Goal: Information Seeking & Learning: Learn about a topic

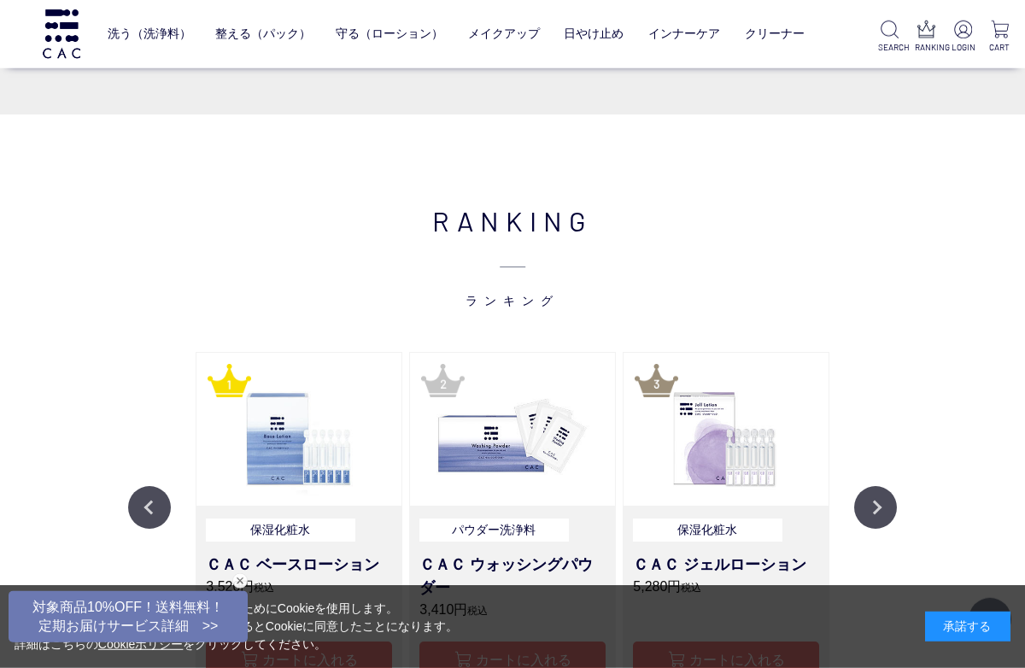
scroll to position [1052, 0]
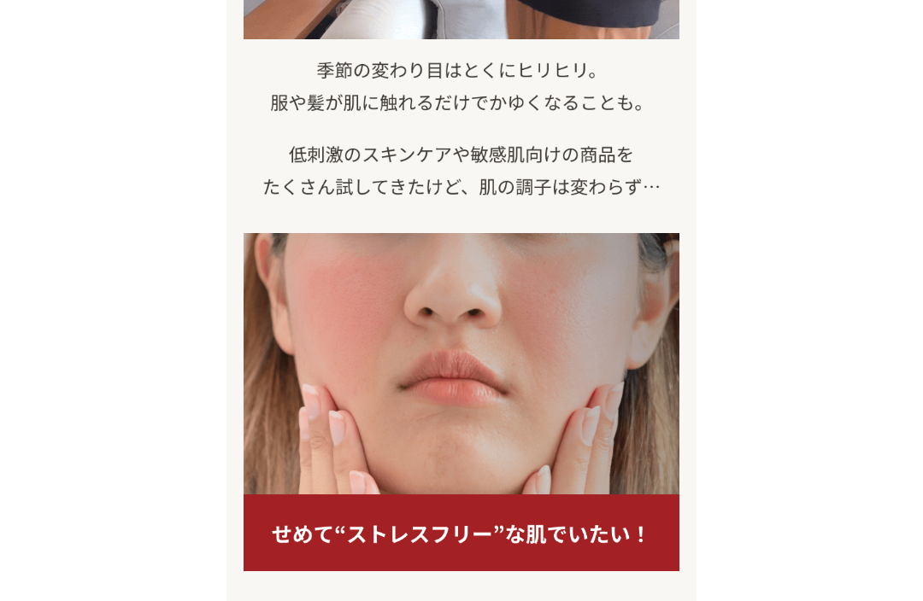
scroll to position [1070, 0]
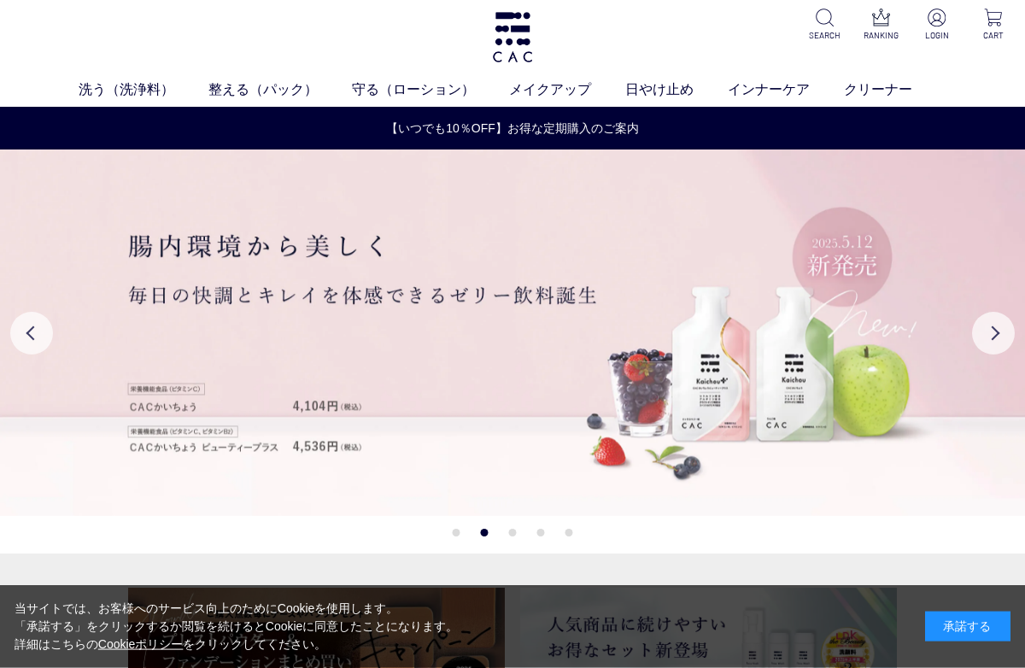
scroll to position [49, 0]
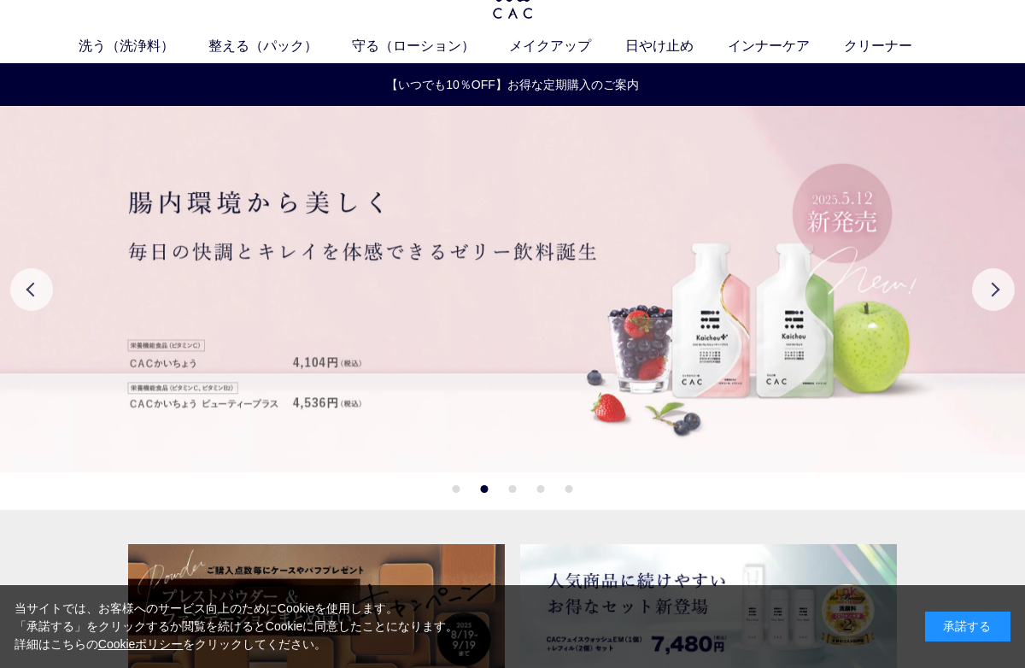
click at [1014, 284] on button "Next" at bounding box center [993, 289] width 43 height 43
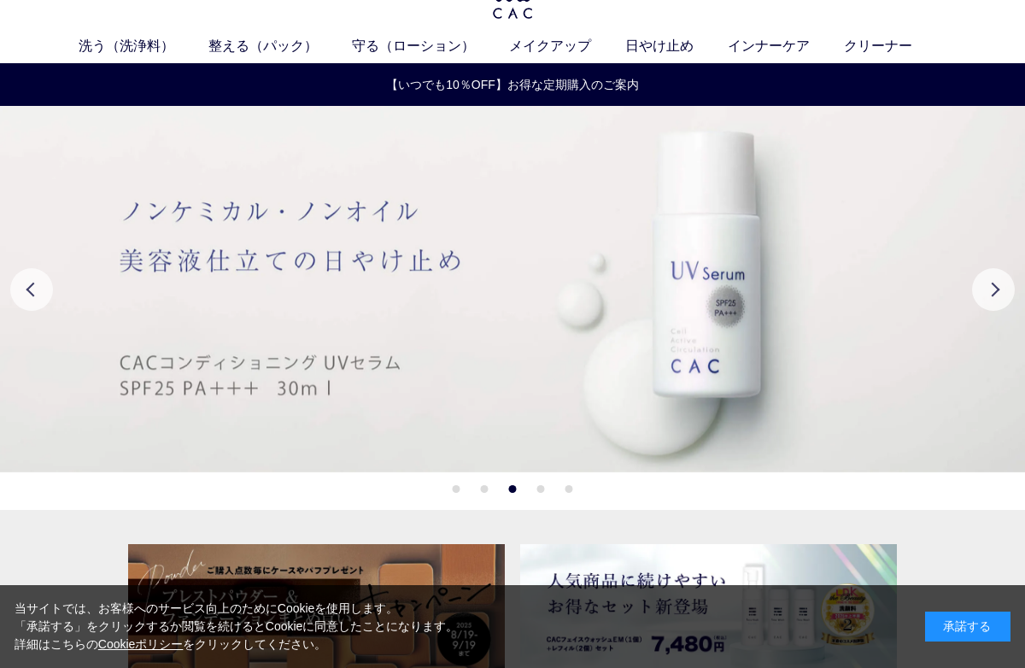
click at [987, 284] on button "Next" at bounding box center [993, 289] width 43 height 43
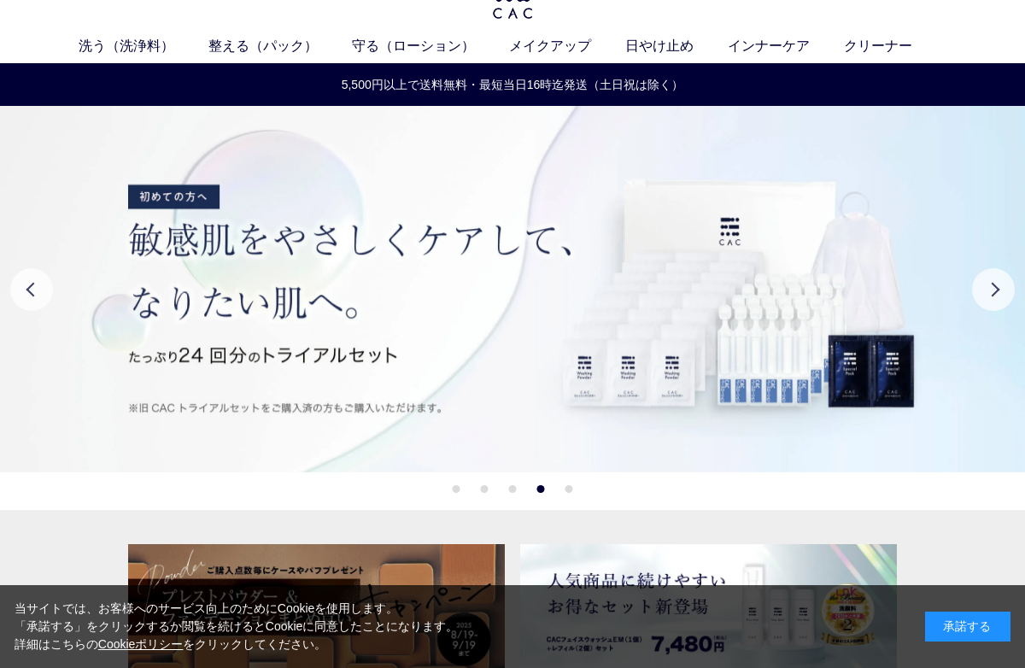
click at [999, 286] on button "Next" at bounding box center [993, 289] width 43 height 43
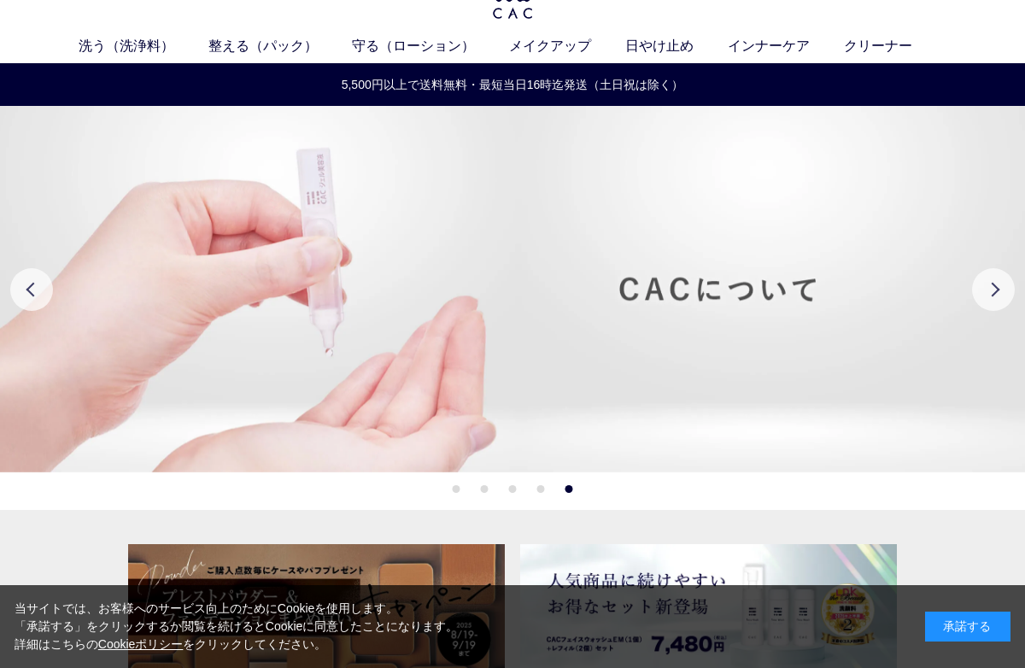
click at [999, 290] on button "Next" at bounding box center [993, 289] width 43 height 43
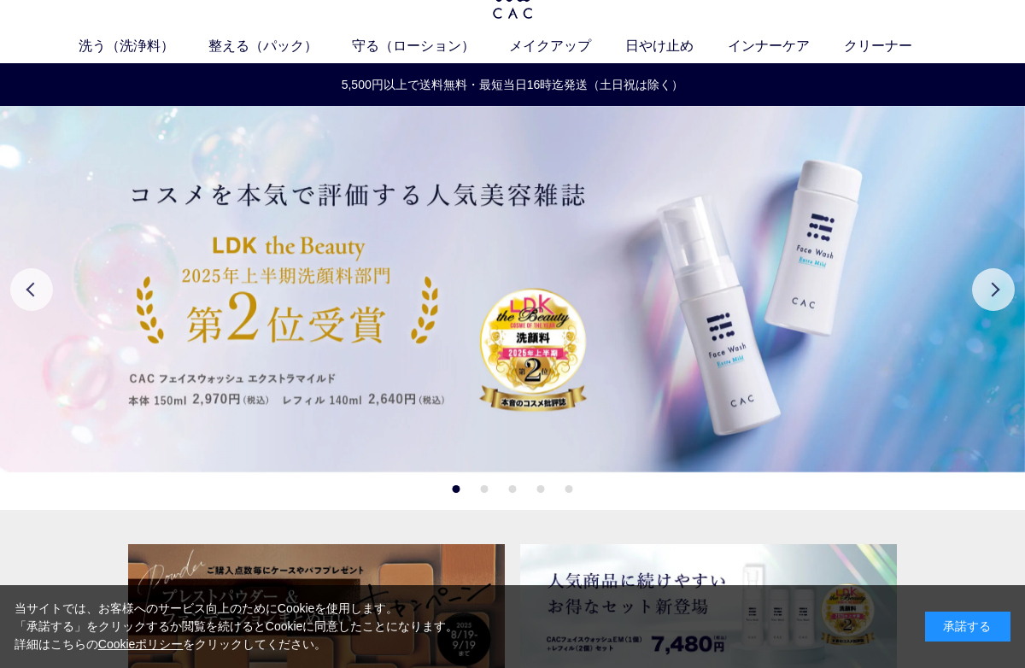
click at [998, 289] on button "Next" at bounding box center [993, 289] width 43 height 43
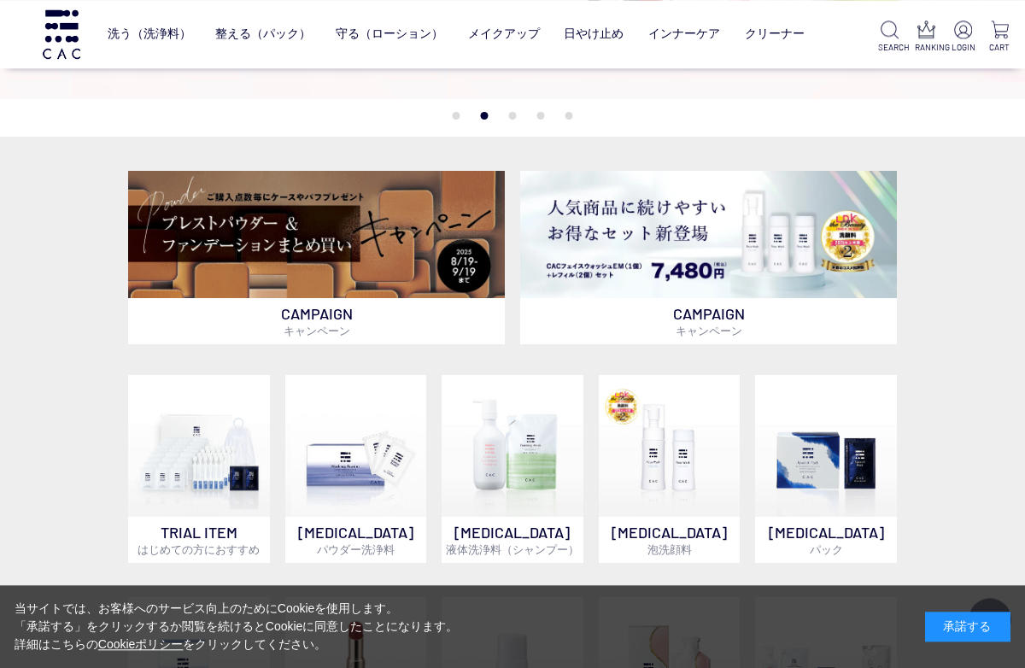
scroll to position [310, 0]
click at [361, 240] on img at bounding box center [316, 235] width 377 height 128
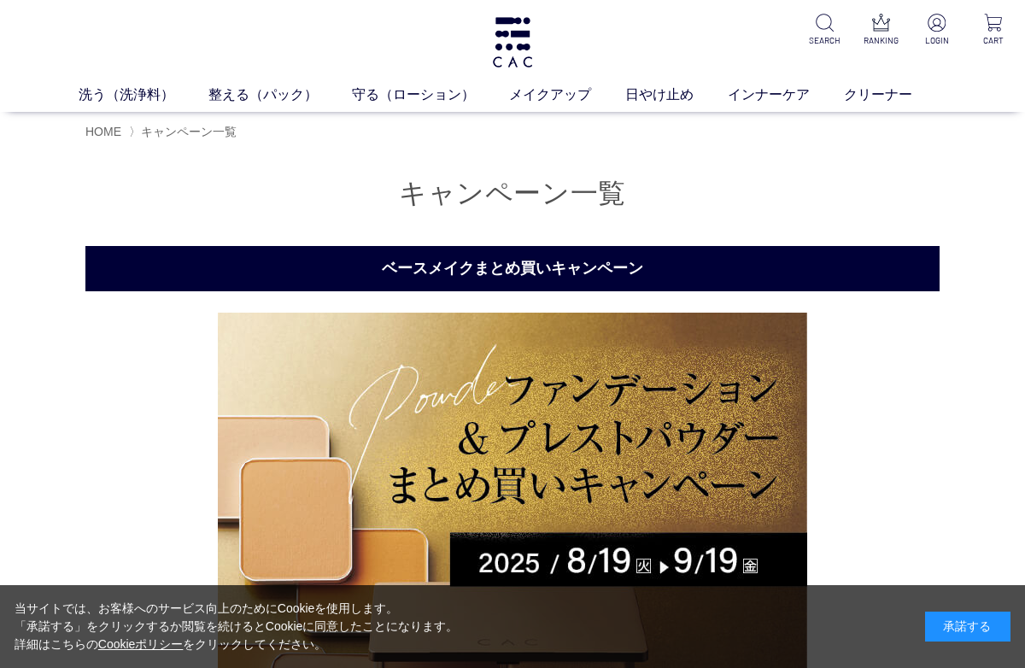
click at [259, 95] on link "整える（パック）" at bounding box center [280, 95] width 144 height 21
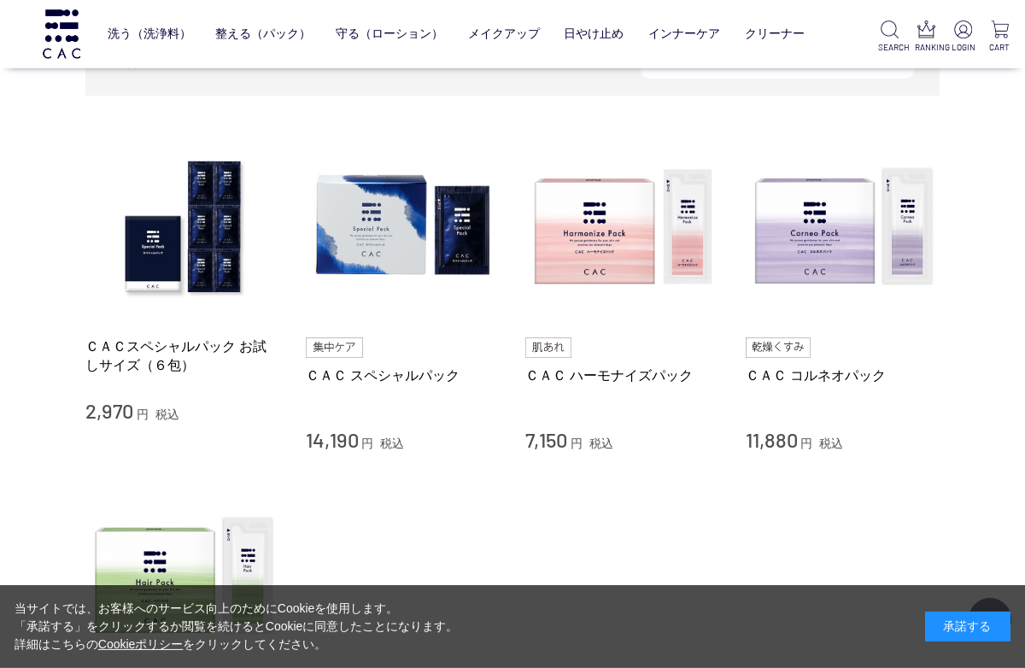
scroll to position [321, 0]
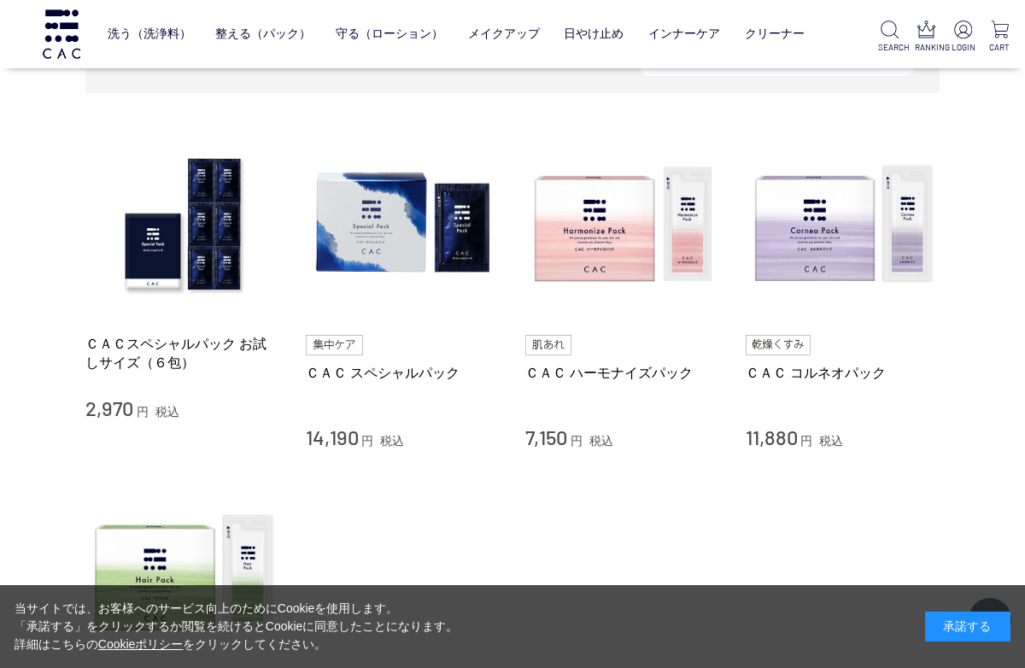
click at [191, 264] on img at bounding box center [182, 224] width 195 height 195
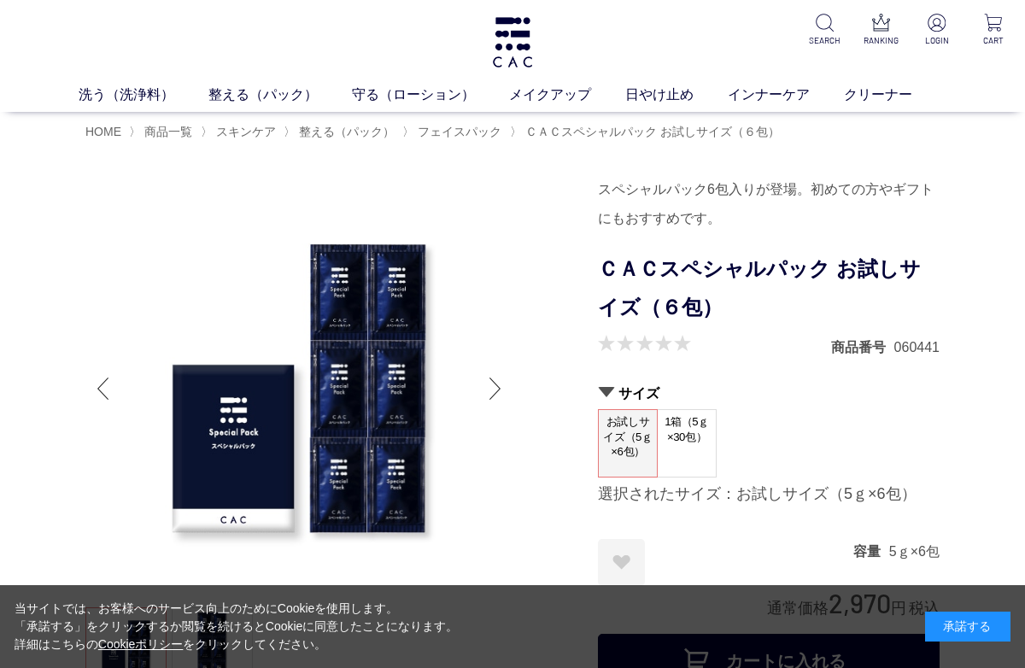
click at [105, 129] on span "HOME" at bounding box center [103, 132] width 36 height 14
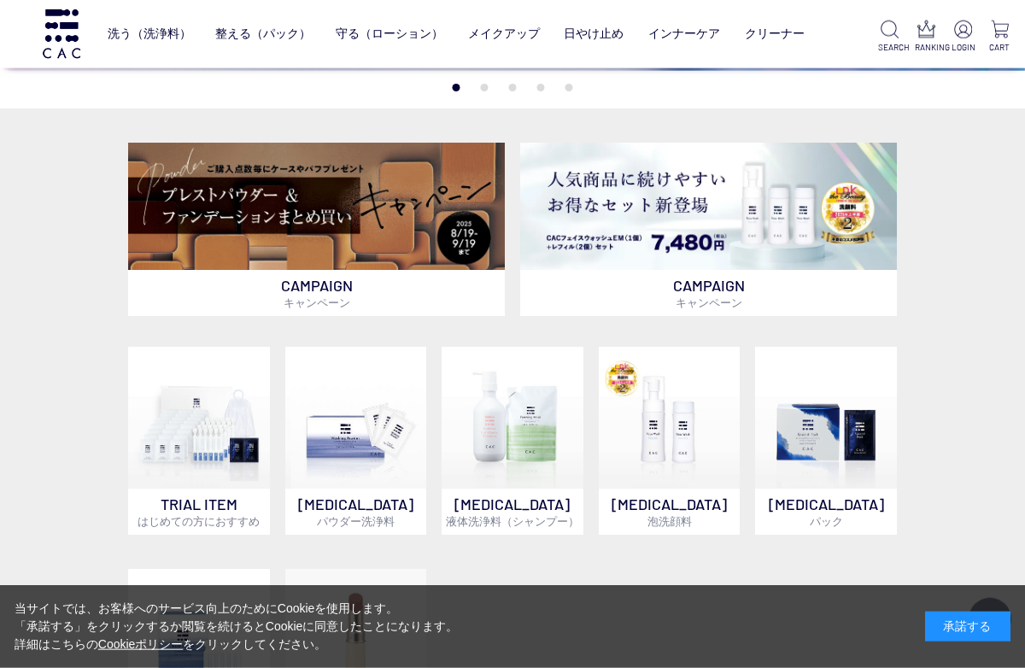
scroll to position [339, 0]
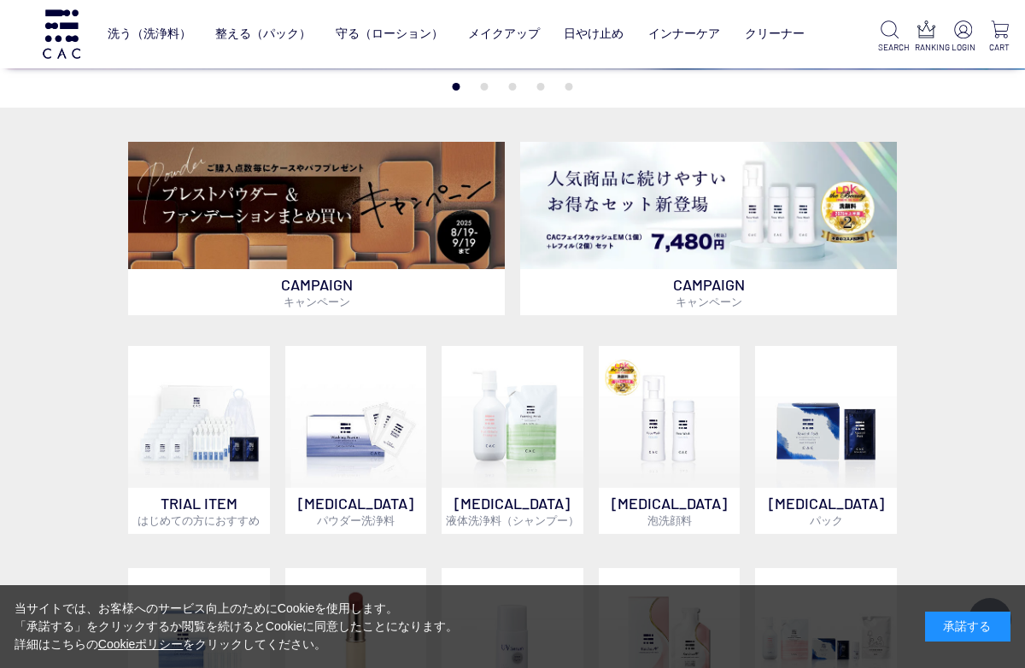
click at [727, 292] on p "CAMPAIGN キャンペーン" at bounding box center [708, 292] width 377 height 46
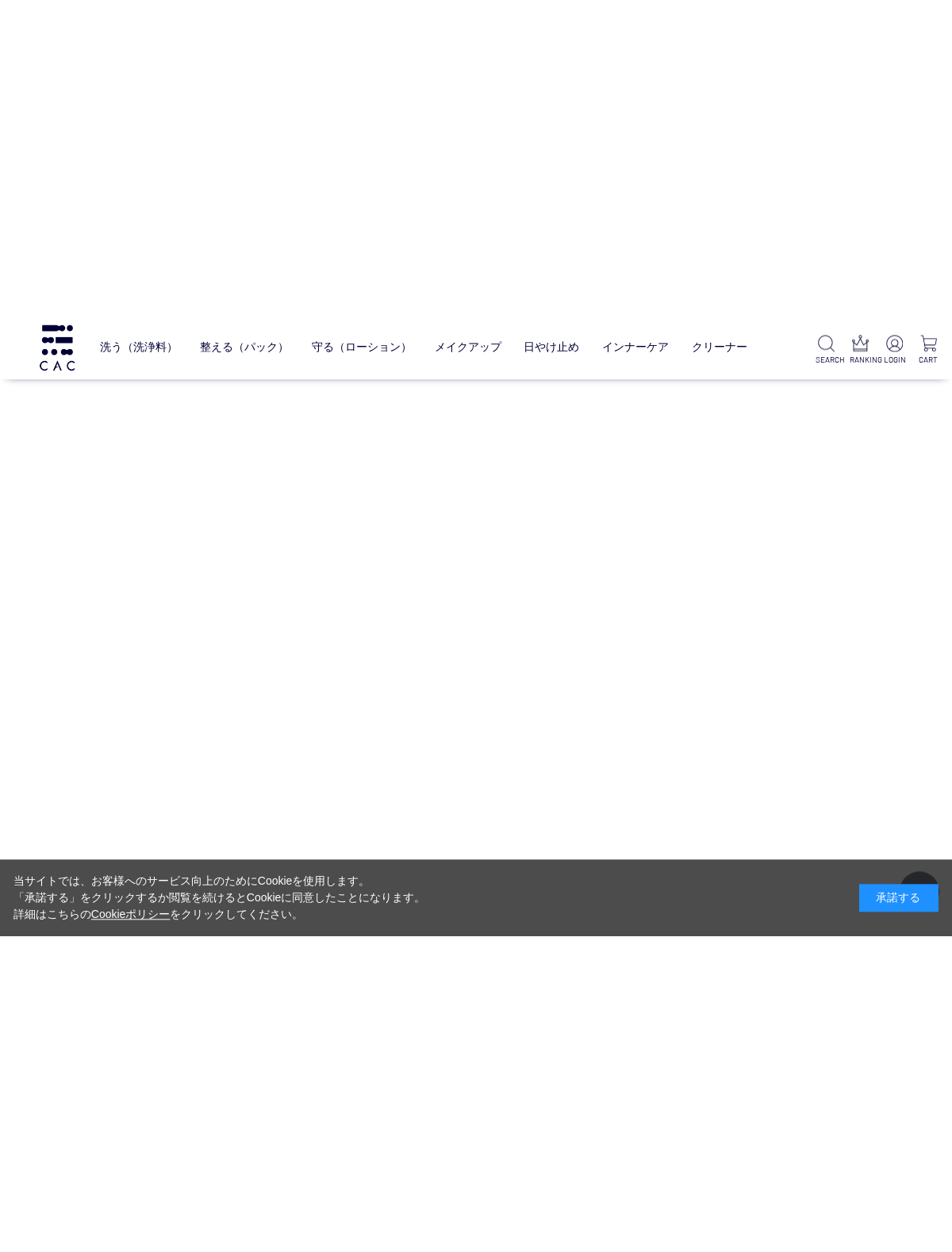
scroll to position [15575, 0]
